Goal: Task Accomplishment & Management: Manage account settings

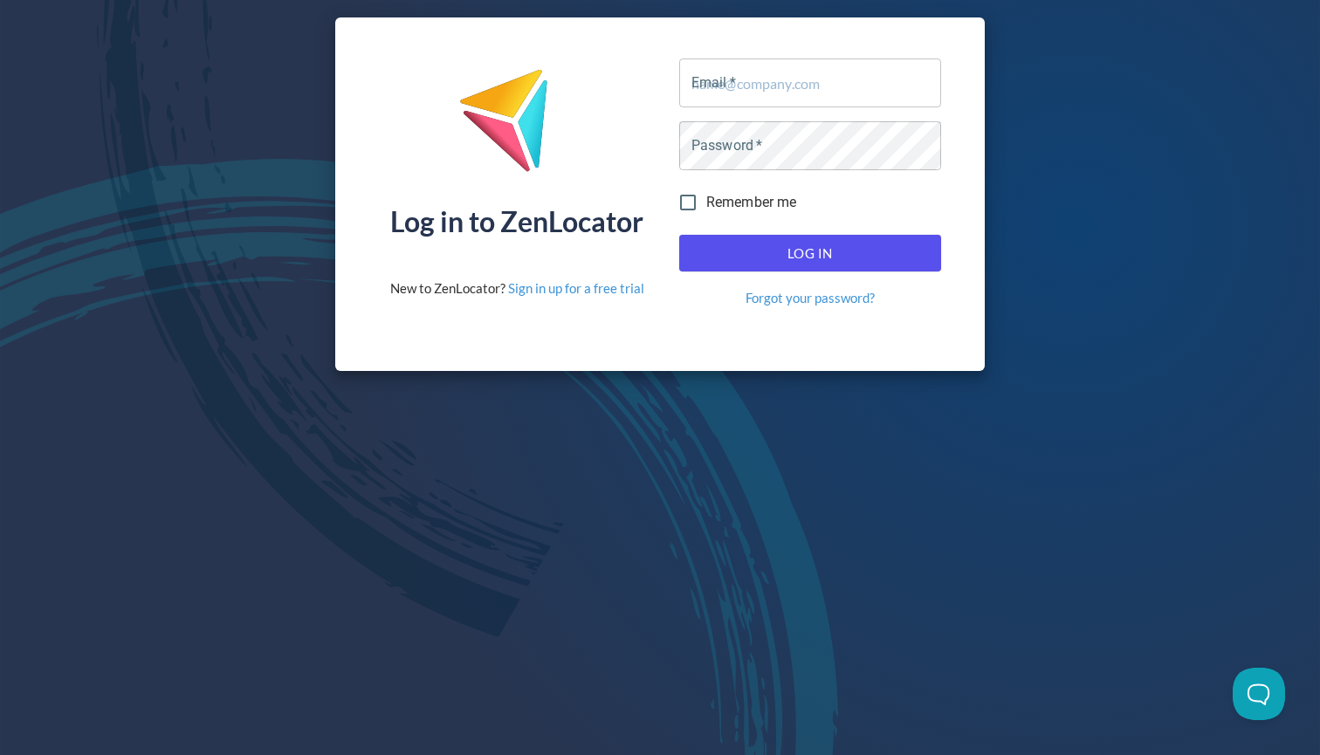
type input "[EMAIL_ADDRESS][DOMAIN_NAME]"
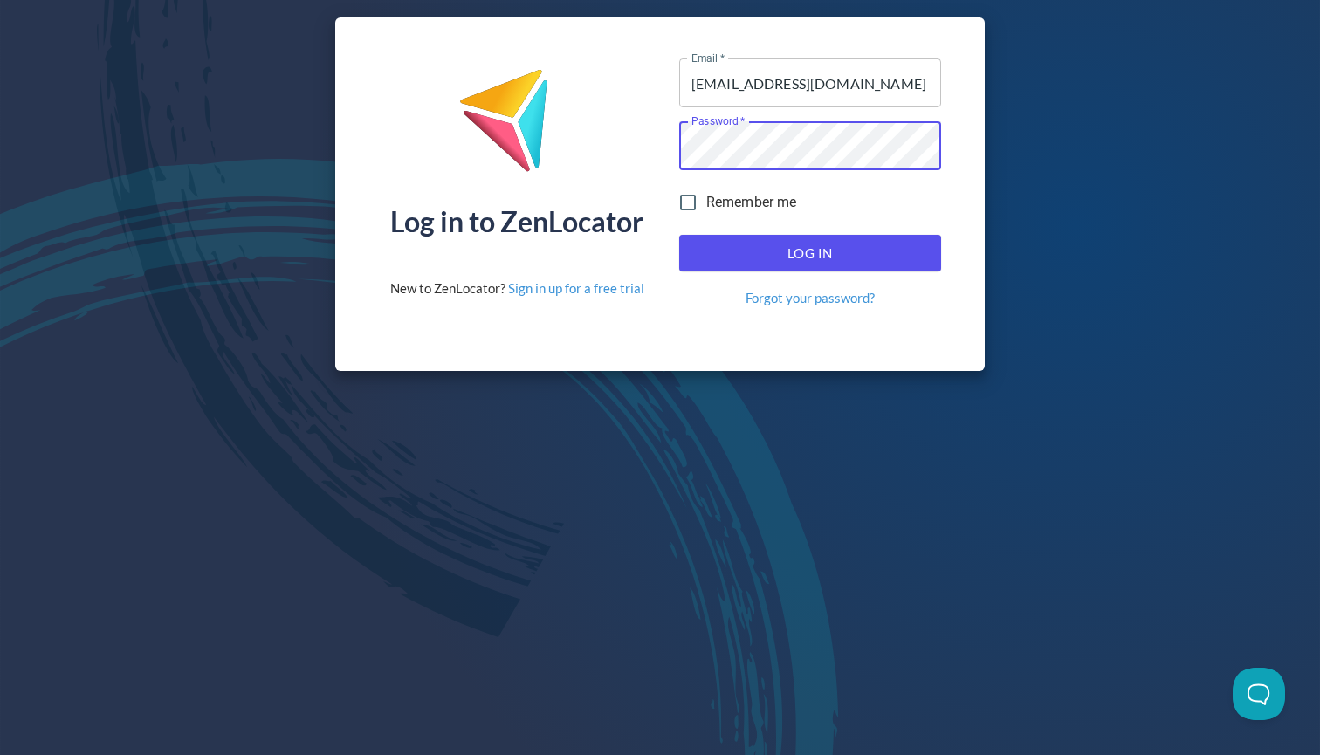
click at [768, 259] on span "Log In" at bounding box center [809, 253] width 223 height 23
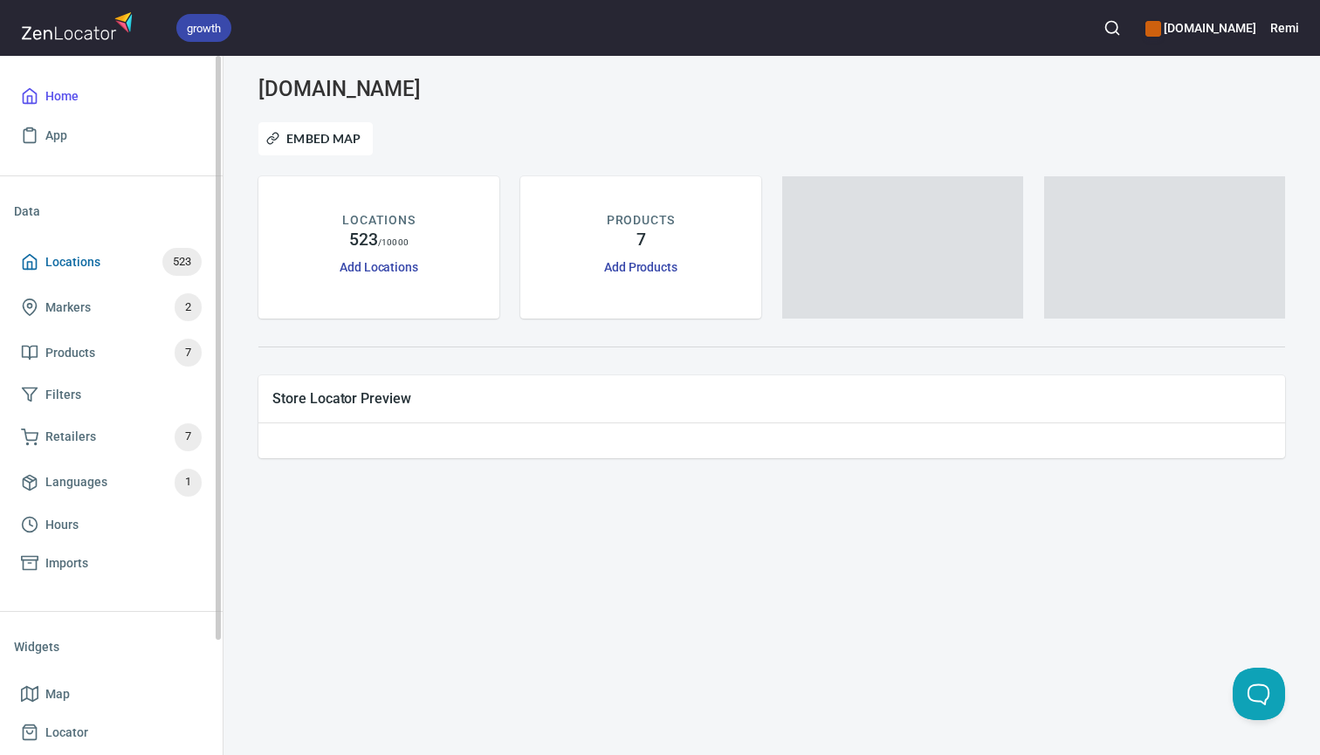
click at [91, 256] on span "Locations" at bounding box center [72, 262] width 55 height 22
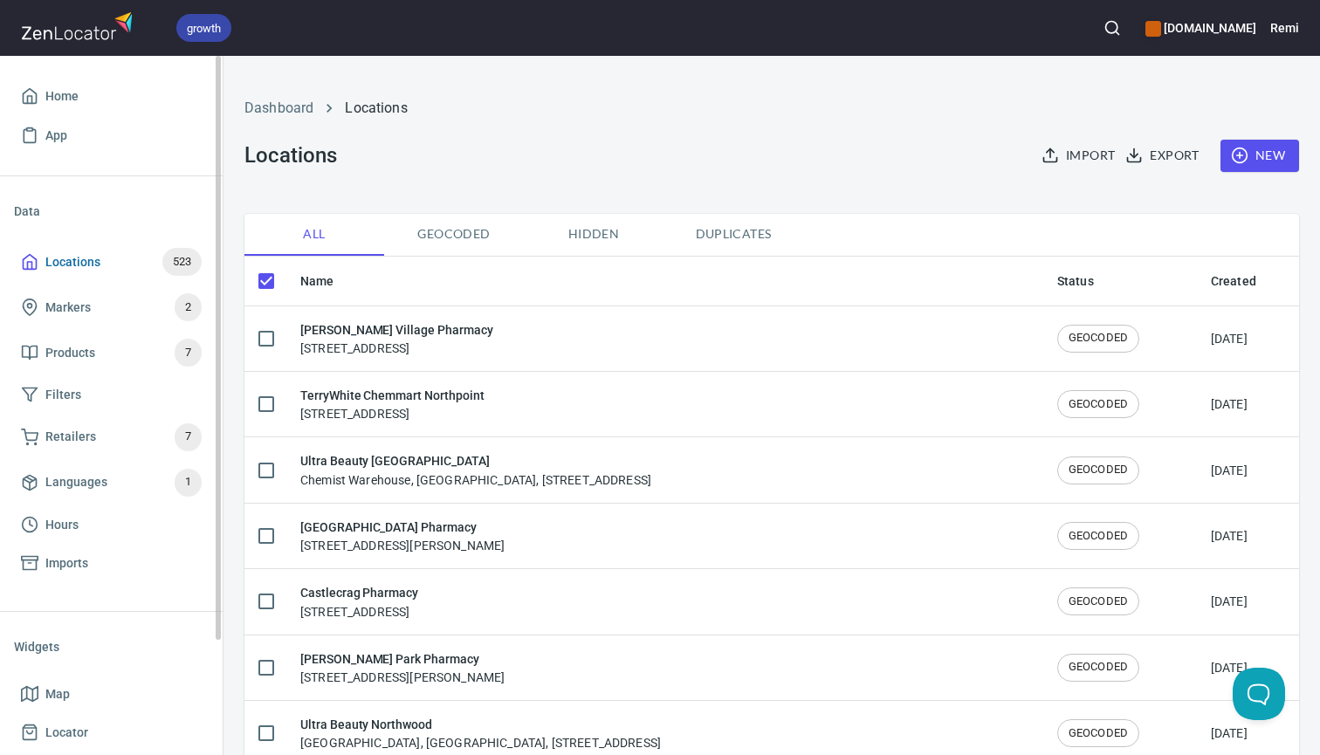
checkbox input "false"
click at [1289, 24] on h6 "Remi" at bounding box center [1284, 27] width 29 height 19
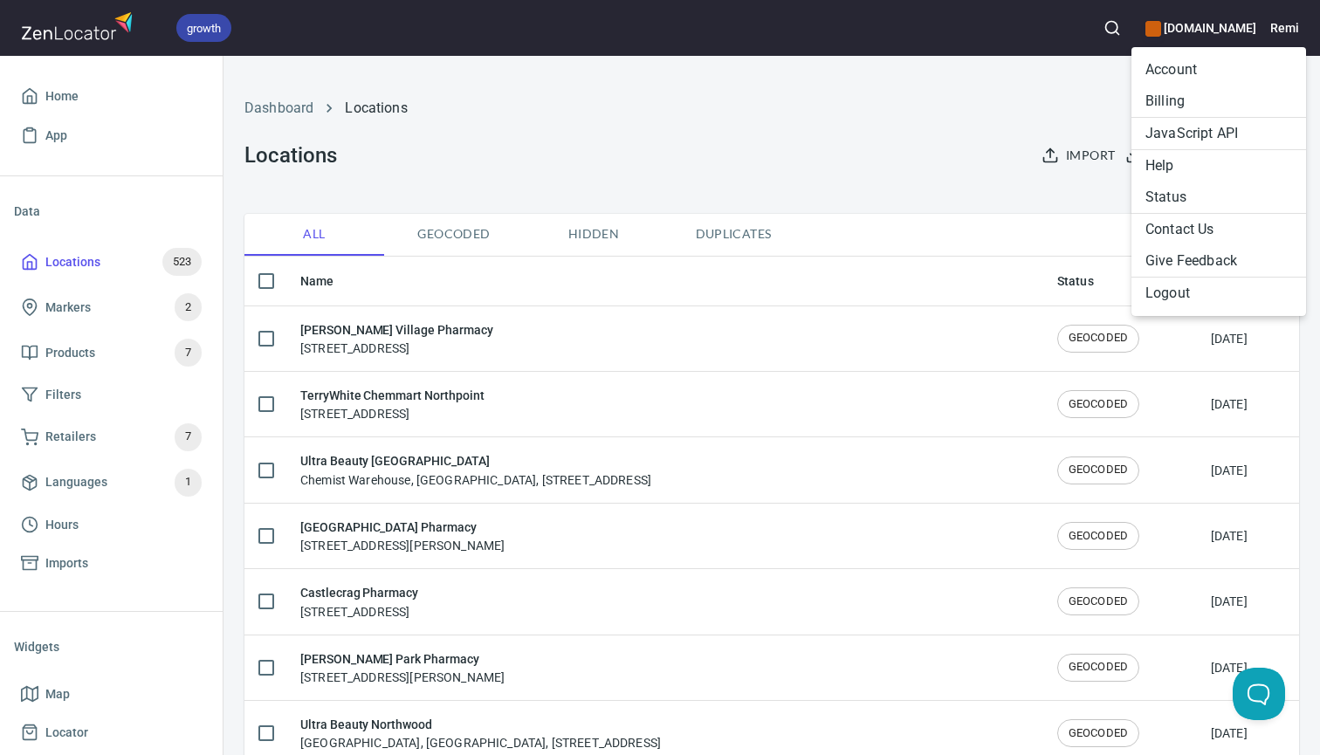
click at [1175, 97] on li "Billing" at bounding box center [1218, 101] width 175 height 31
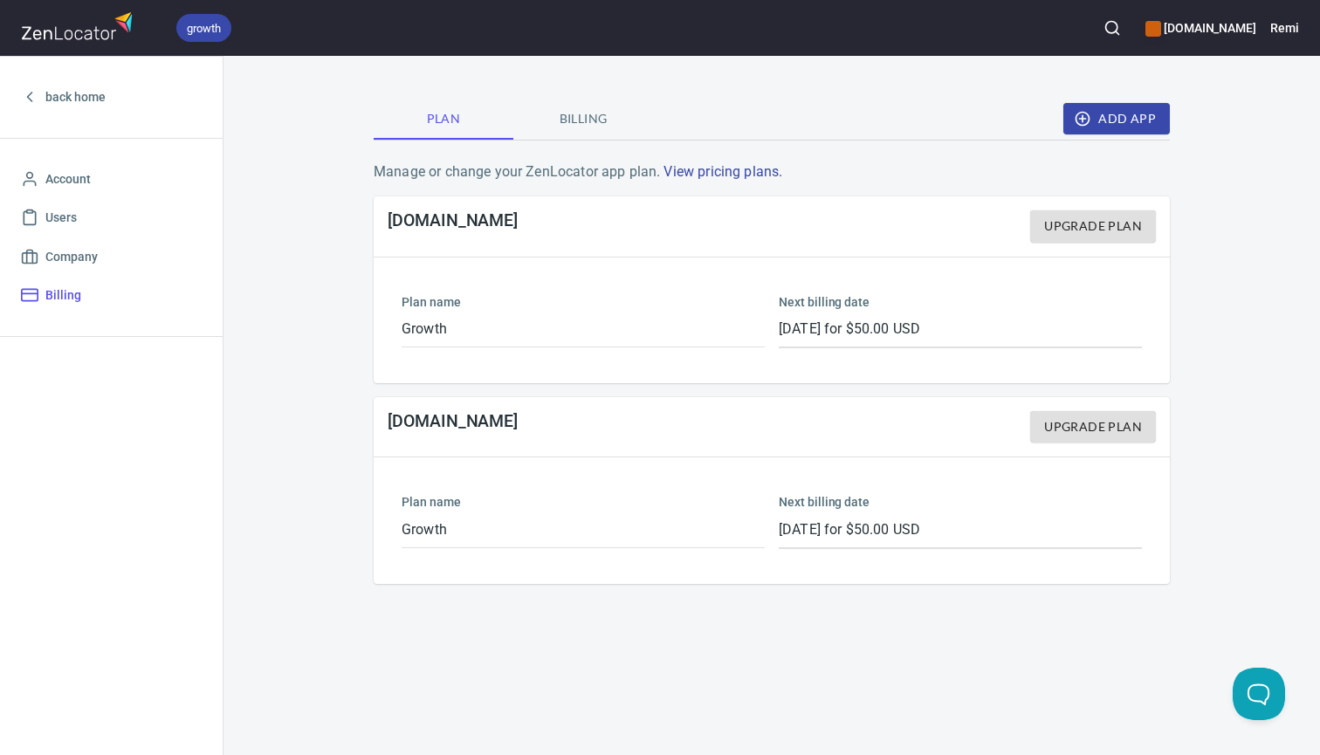
click at [587, 123] on span "Billing" at bounding box center [583, 119] width 119 height 22
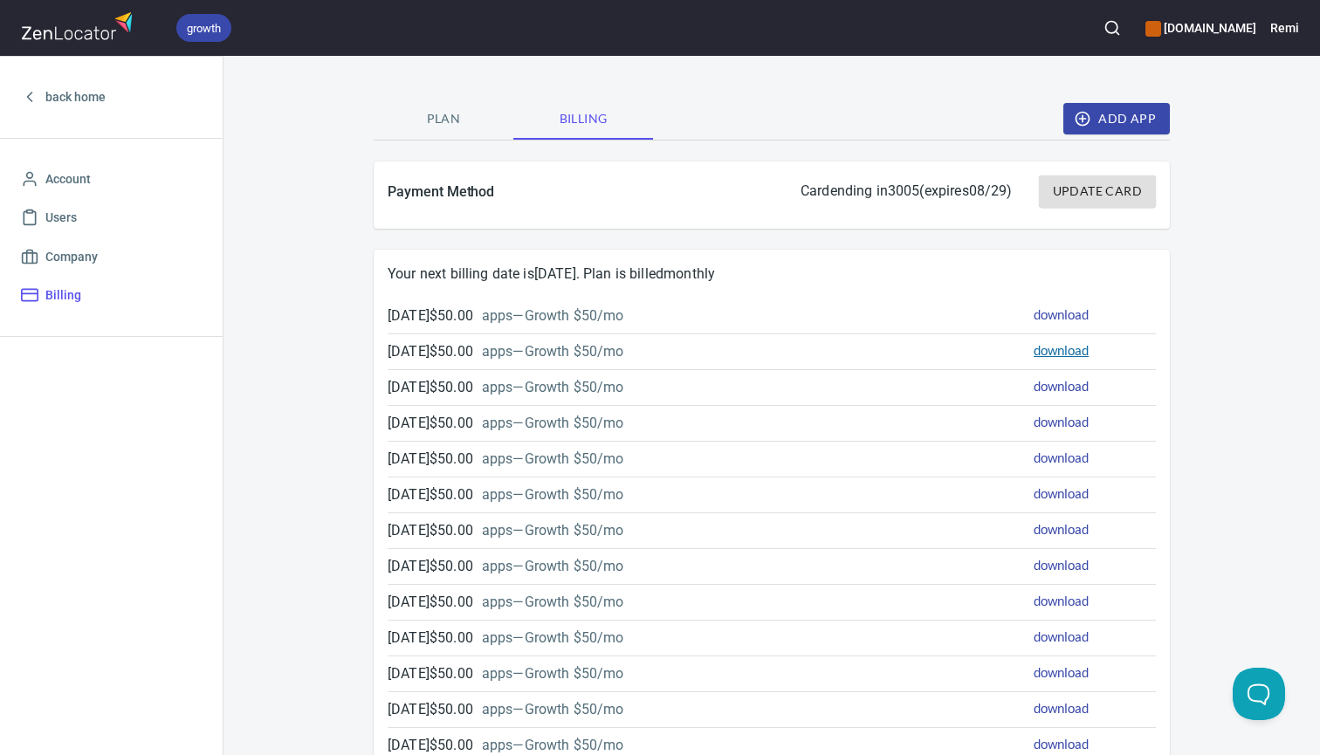
click at [1056, 347] on link "download" at bounding box center [1060, 350] width 55 height 16
